Goal: Go to known website: Access a specific website the user already knows

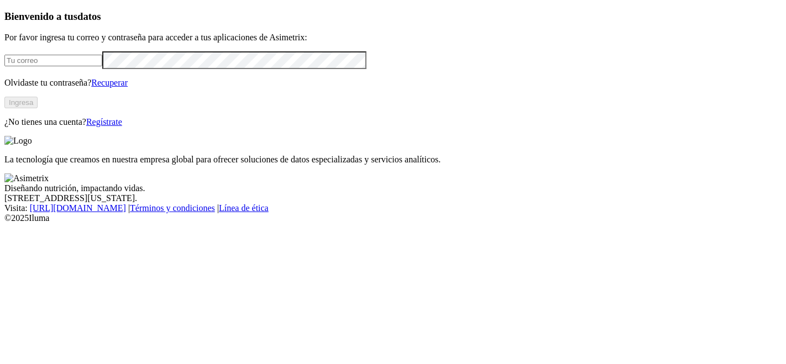
type input "[PERSON_NAME][EMAIL_ADDRESS][PERSON_NAME][PERSON_NAME][DOMAIN_NAME]"
click at [38, 108] on button "Ingresa" at bounding box center [20, 103] width 33 height 12
